Goal: Browse casually

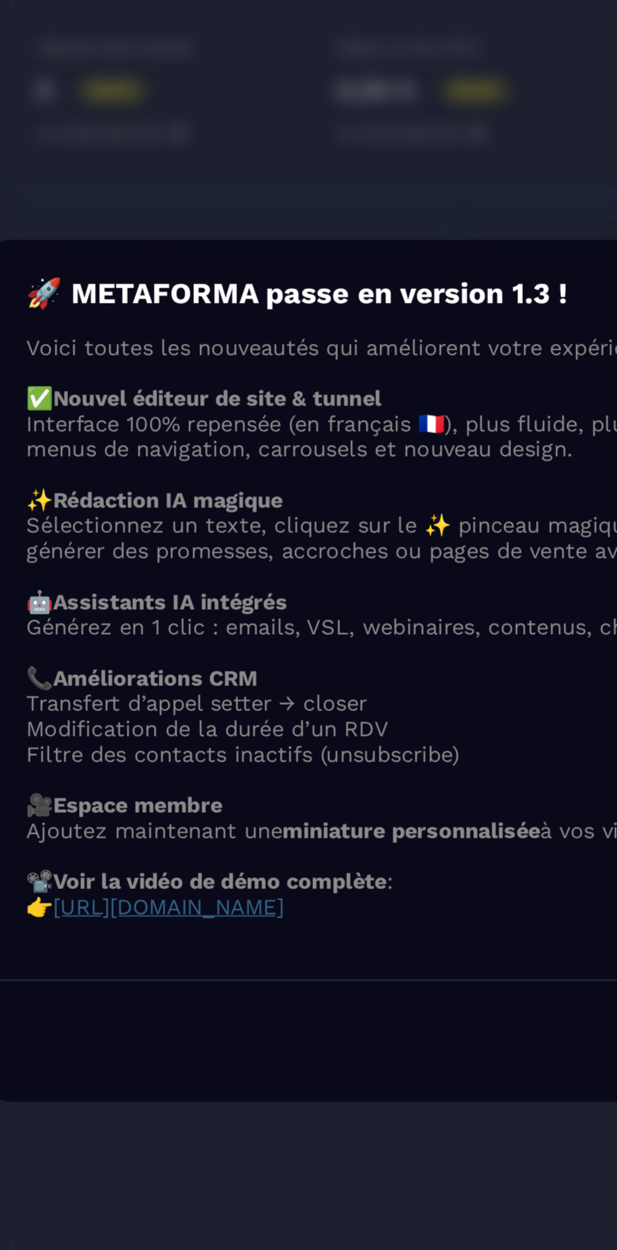
click at [235, 761] on span "[URL][DOMAIN_NAME]" at bounding box center [169, 759] width 132 height 15
